Goal: Communication & Community: Share content

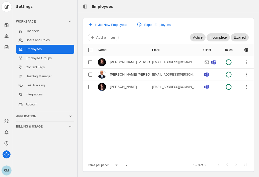
click at [8, 170] on div "CM" at bounding box center [7, 171] width 10 height 10
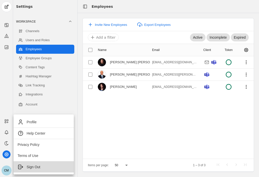
click at [40, 169] on span "Sign Out" at bounding box center [44, 167] width 52 height 6
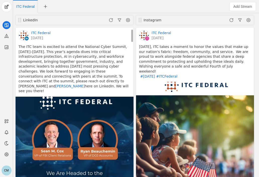
scroll to position [90, 0]
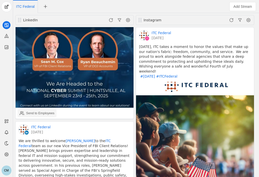
click at [43, 111] on div "Send to Employees" at bounding box center [40, 113] width 28 height 5
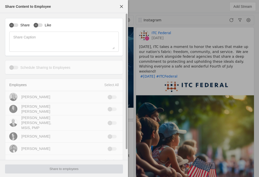
click at [20, 25] on label "Share" at bounding box center [23, 25] width 11 height 5
click at [18, 25] on button "Share" at bounding box center [13, 25] width 9 height 4
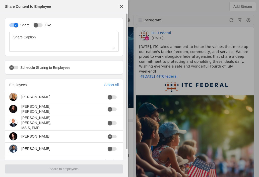
click at [43, 24] on label "Like" at bounding box center [47, 25] width 9 height 5
click at [42, 24] on button "Like" at bounding box center [38, 25] width 9 height 4
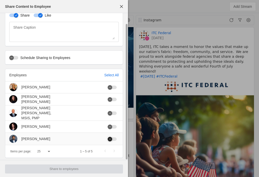
click at [110, 138] on icon "button" at bounding box center [110, 139] width 3 height 3
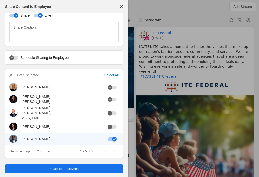
click at [68, 169] on span "Share to employees" at bounding box center [64, 169] width 29 height 5
